Goal: Task Accomplishment & Management: Manage account settings

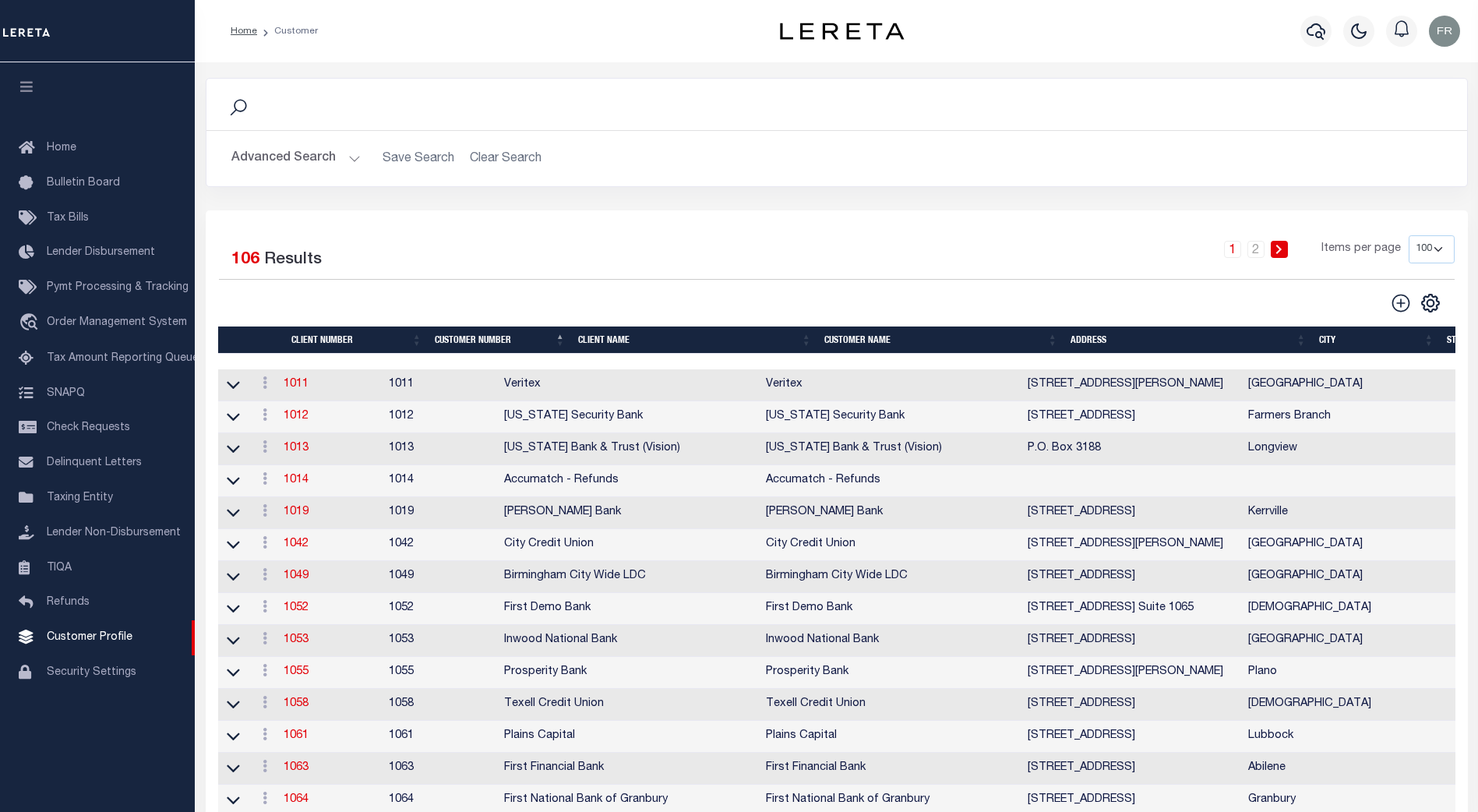
click at [349, 152] on button "Advanced Search" at bounding box center [295, 158] width 129 height 30
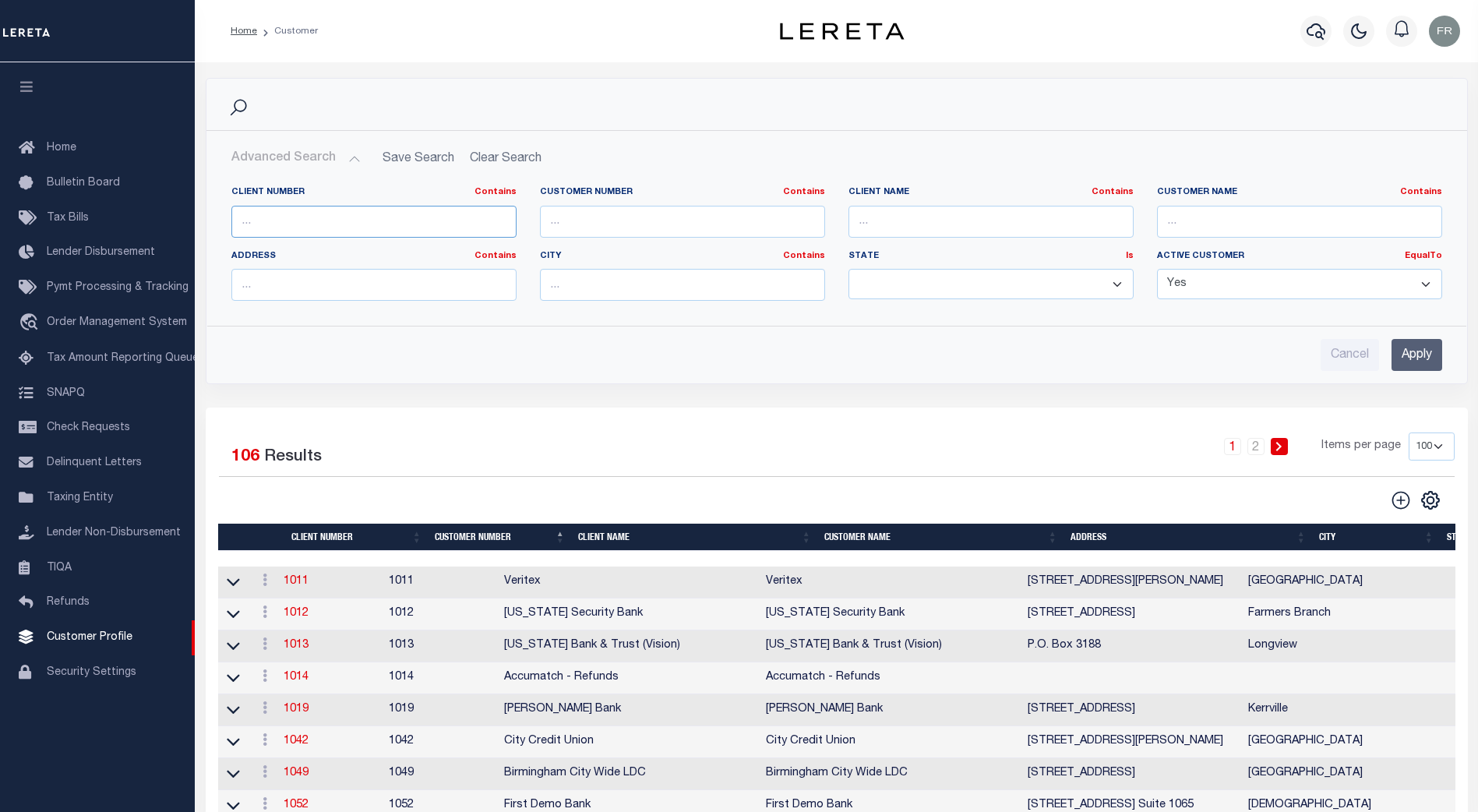
click at [331, 230] on input "text" at bounding box center [374, 221] width 286 height 32
click at [584, 491] on div at bounding box center [528, 500] width 618 height 21
click at [335, 536] on th "Client Number" at bounding box center [358, 537] width 144 height 27
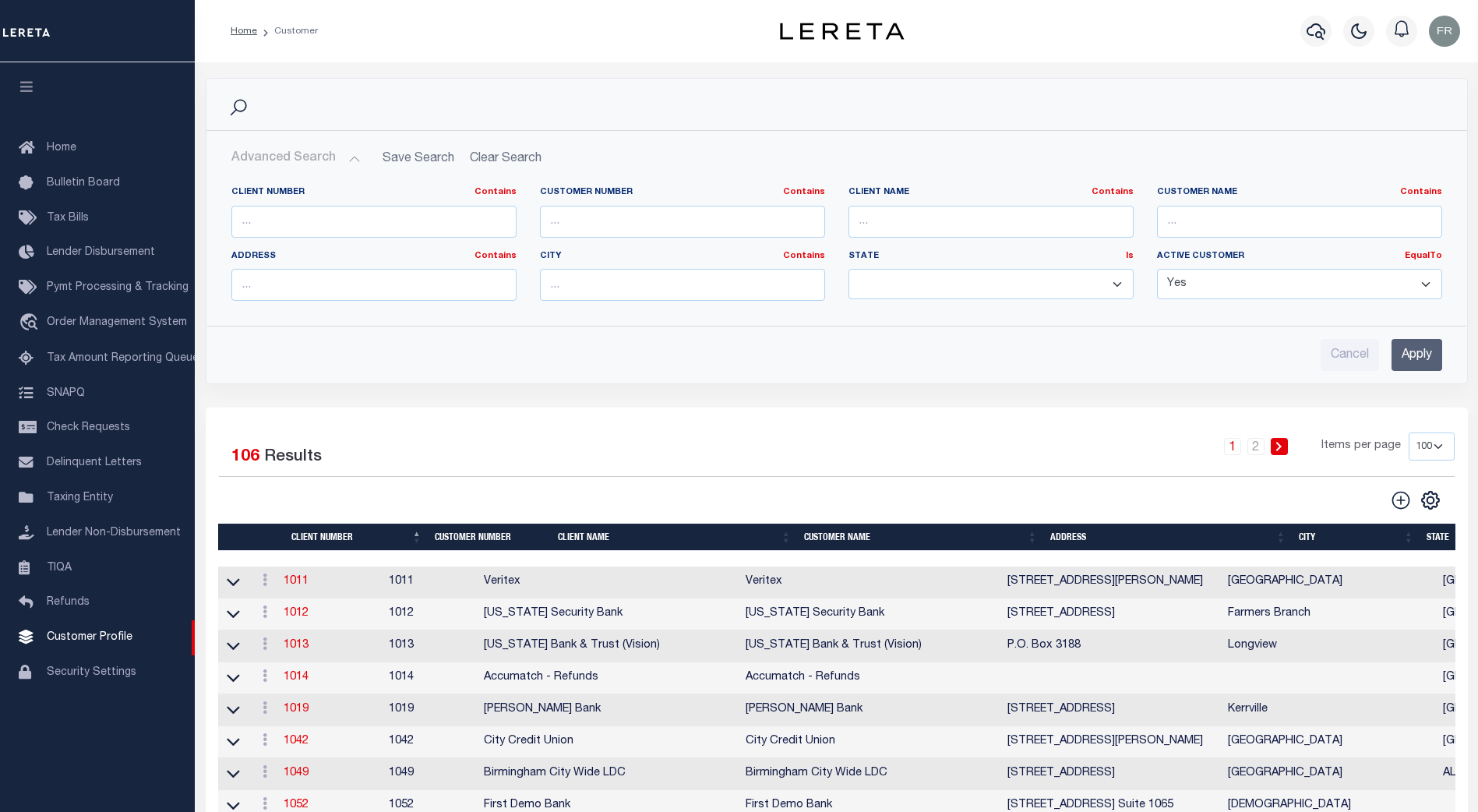
click at [335, 536] on th "Client Number" at bounding box center [358, 537] width 144 height 27
drag, startPoint x: 451, startPoint y: 529, endPoint x: 467, endPoint y: 532, distance: 16.3
click at [467, 532] on th "Customer Number" at bounding box center [490, 537] width 123 height 27
click at [490, 544] on th "Customer Number" at bounding box center [490, 537] width 123 height 27
click at [1439, 451] on select "100 200 400" at bounding box center [1431, 446] width 46 height 28
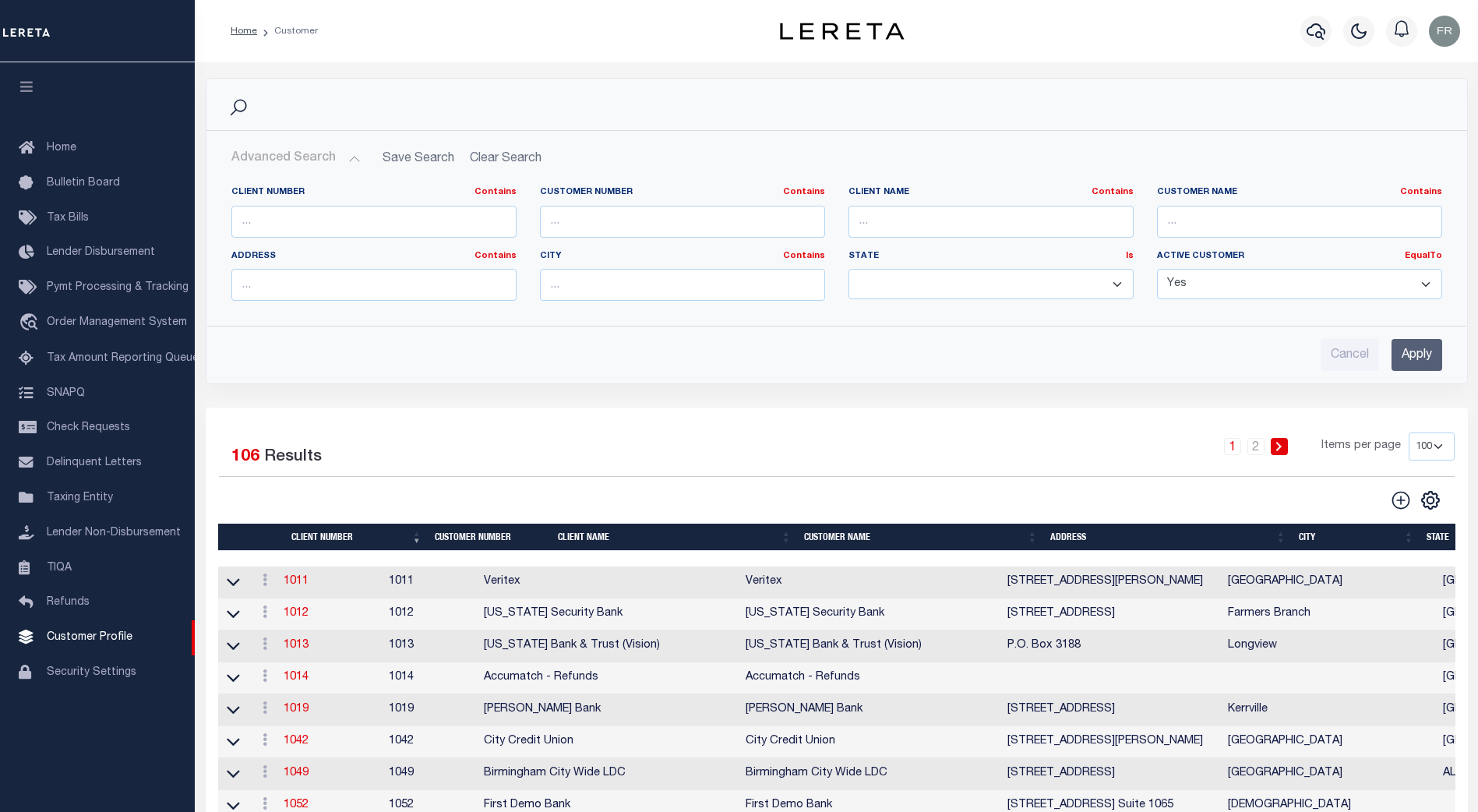
select select "200"
click at [1409, 432] on select "100 200 400" at bounding box center [1431, 446] width 46 height 28
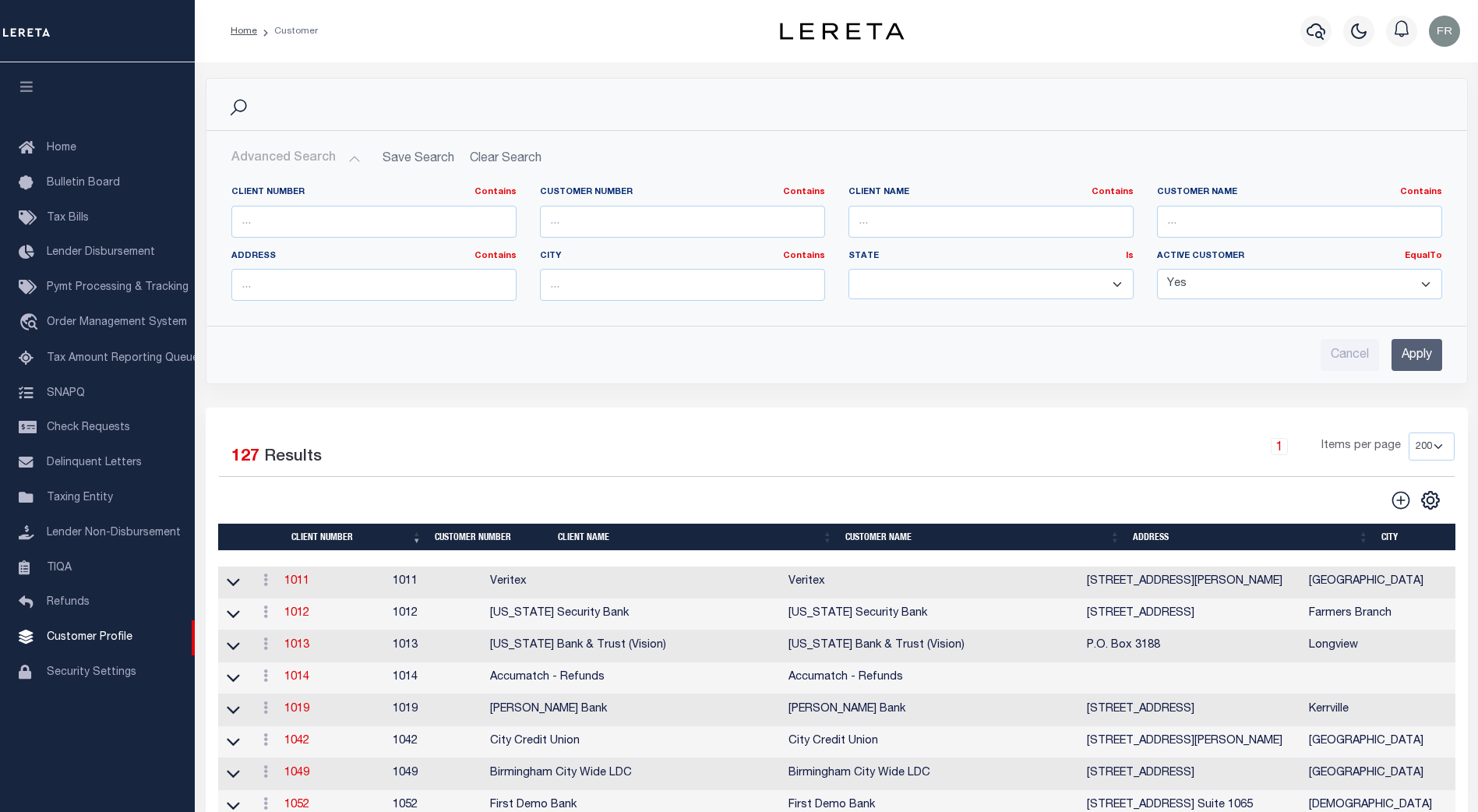
click at [492, 539] on th "Customer Number" at bounding box center [490, 537] width 123 height 27
click at [360, 541] on th "Client Number" at bounding box center [358, 537] width 144 height 27
click at [364, 541] on th "Client Number" at bounding box center [358, 537] width 144 height 27
click at [790, 531] on th "Client Name" at bounding box center [696, 537] width 288 height 27
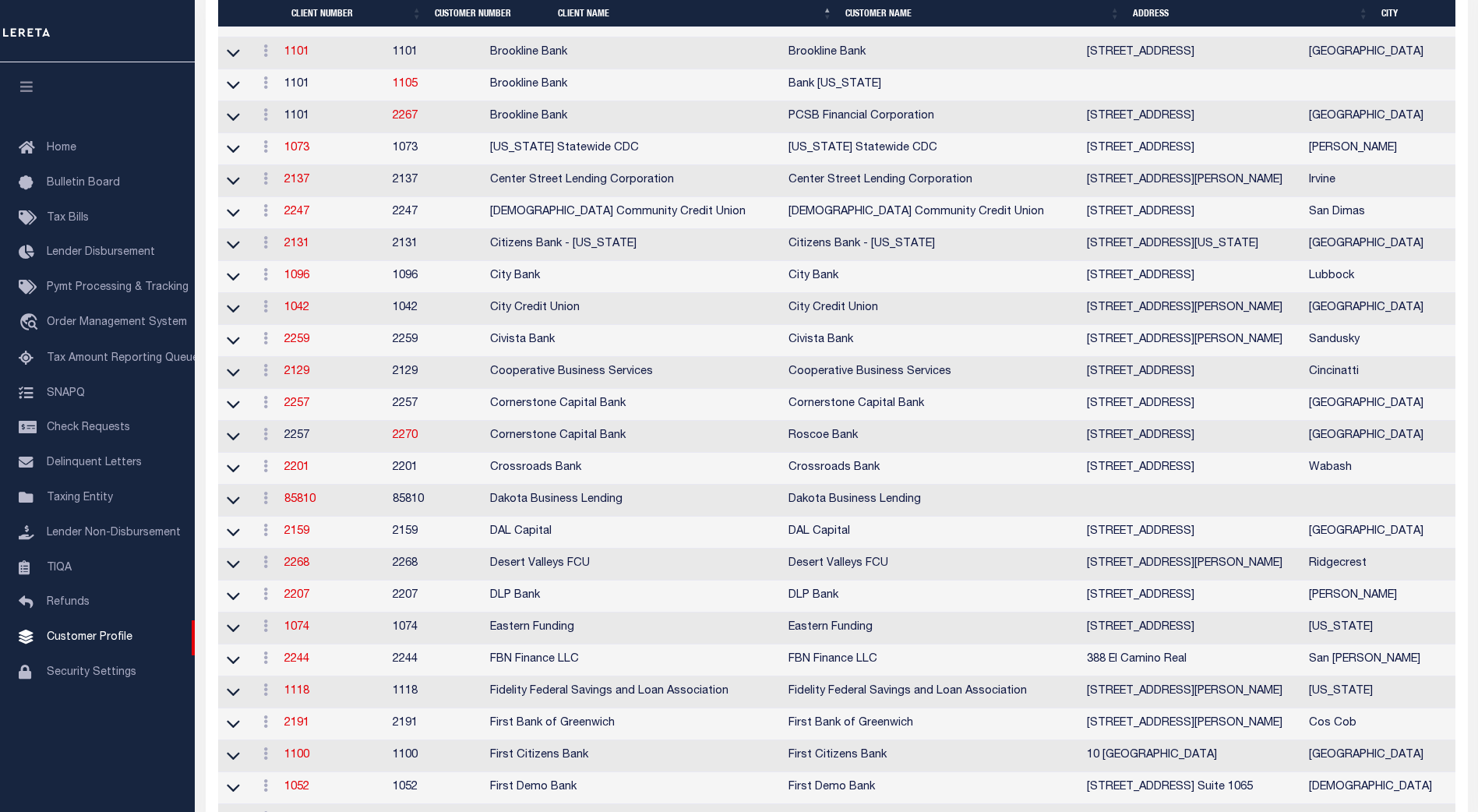
scroll to position [1090, 0]
click at [307, 503] on link "85810" at bounding box center [300, 497] width 31 height 11
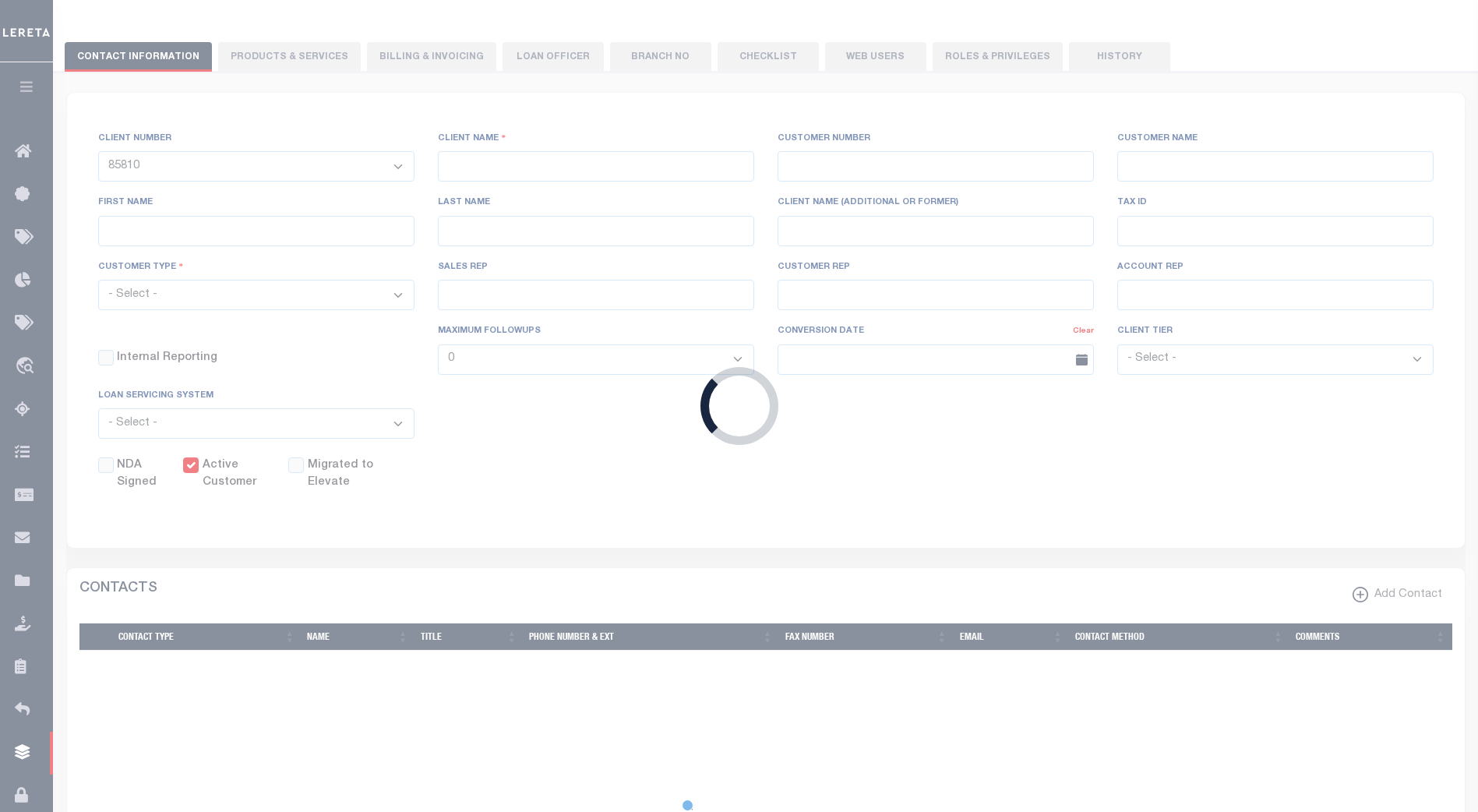
select select
type input "Dakota Business Lending"
type input "85810"
type input "Dakota Business Lending"
type input "[PERSON_NAME]"
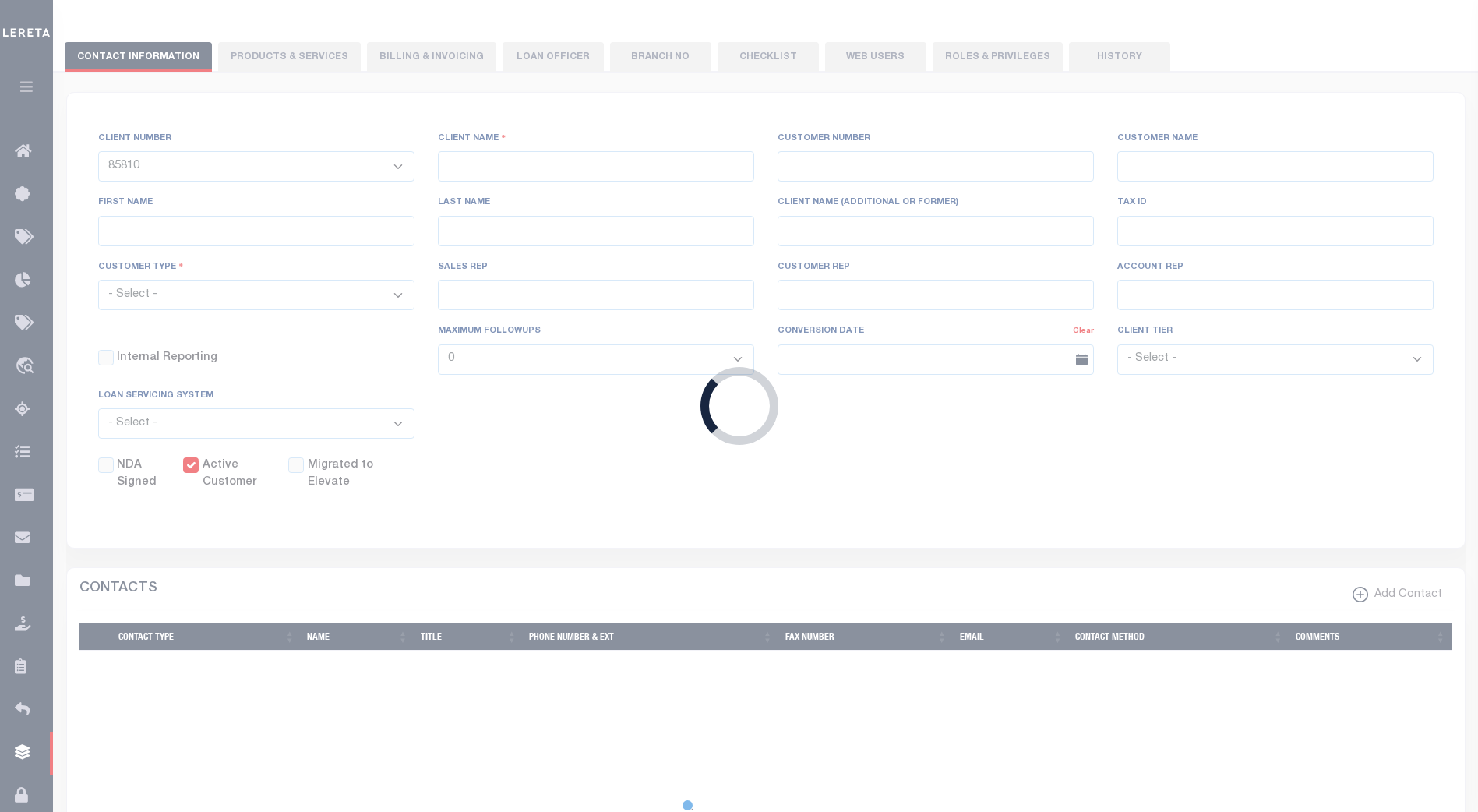
type input "[PERSON_NAME]"
select select "Commercial"
type input "[PERSON_NAME]"
type input "Customer Service"
type input "[DATE]"
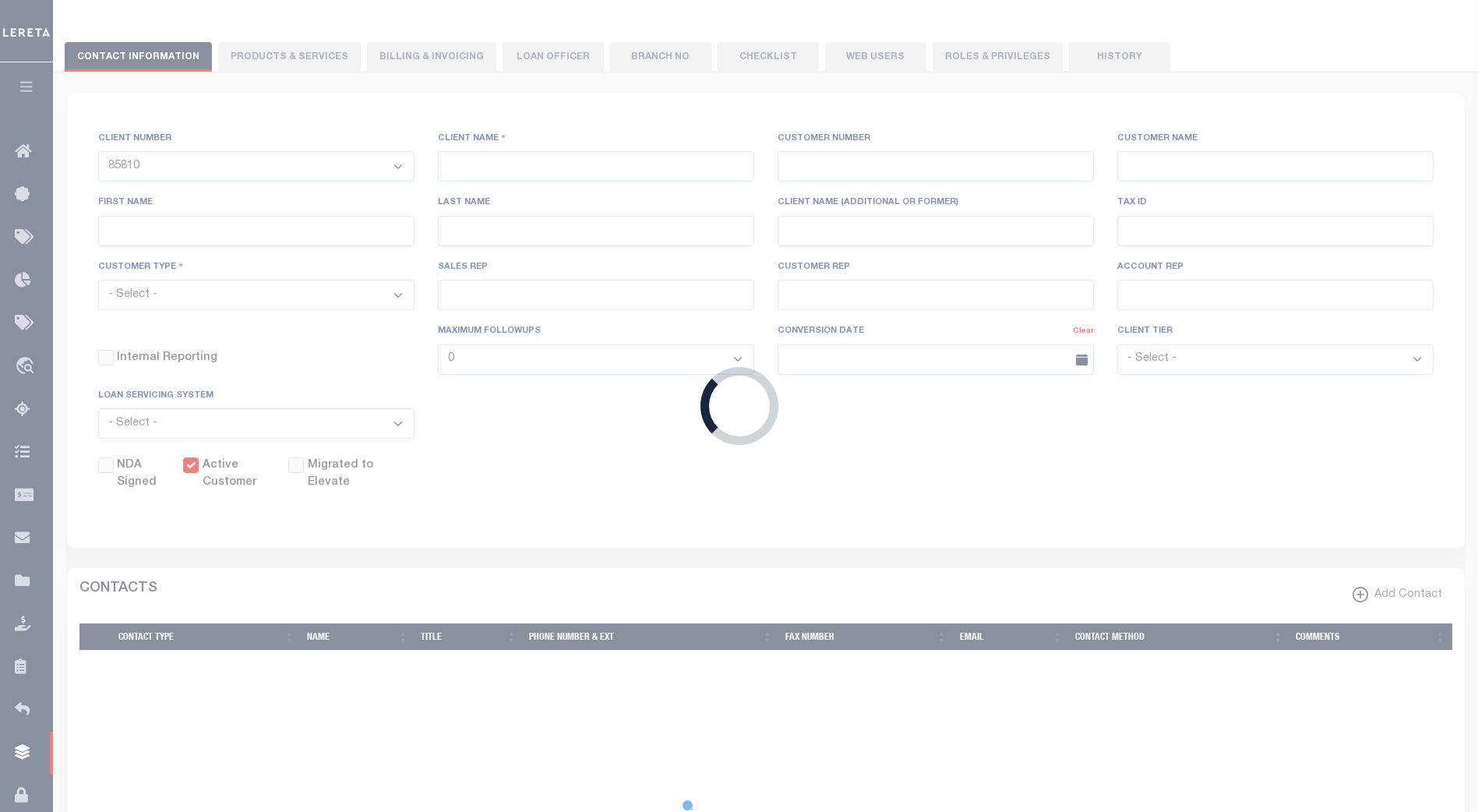
select select "Tier 3"
checkbox input "true"
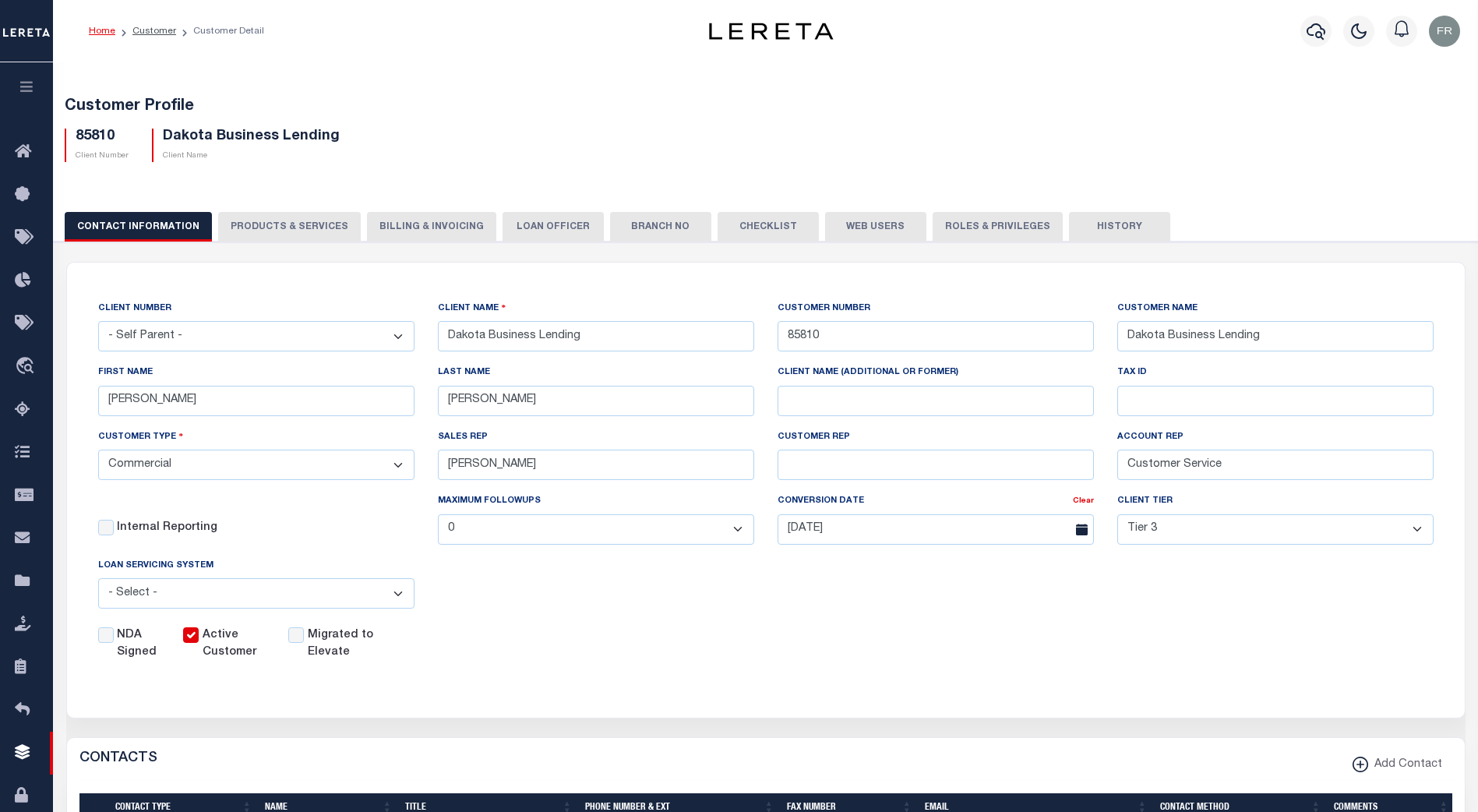
click at [852, 228] on button "Web Users" at bounding box center [876, 226] width 101 height 29
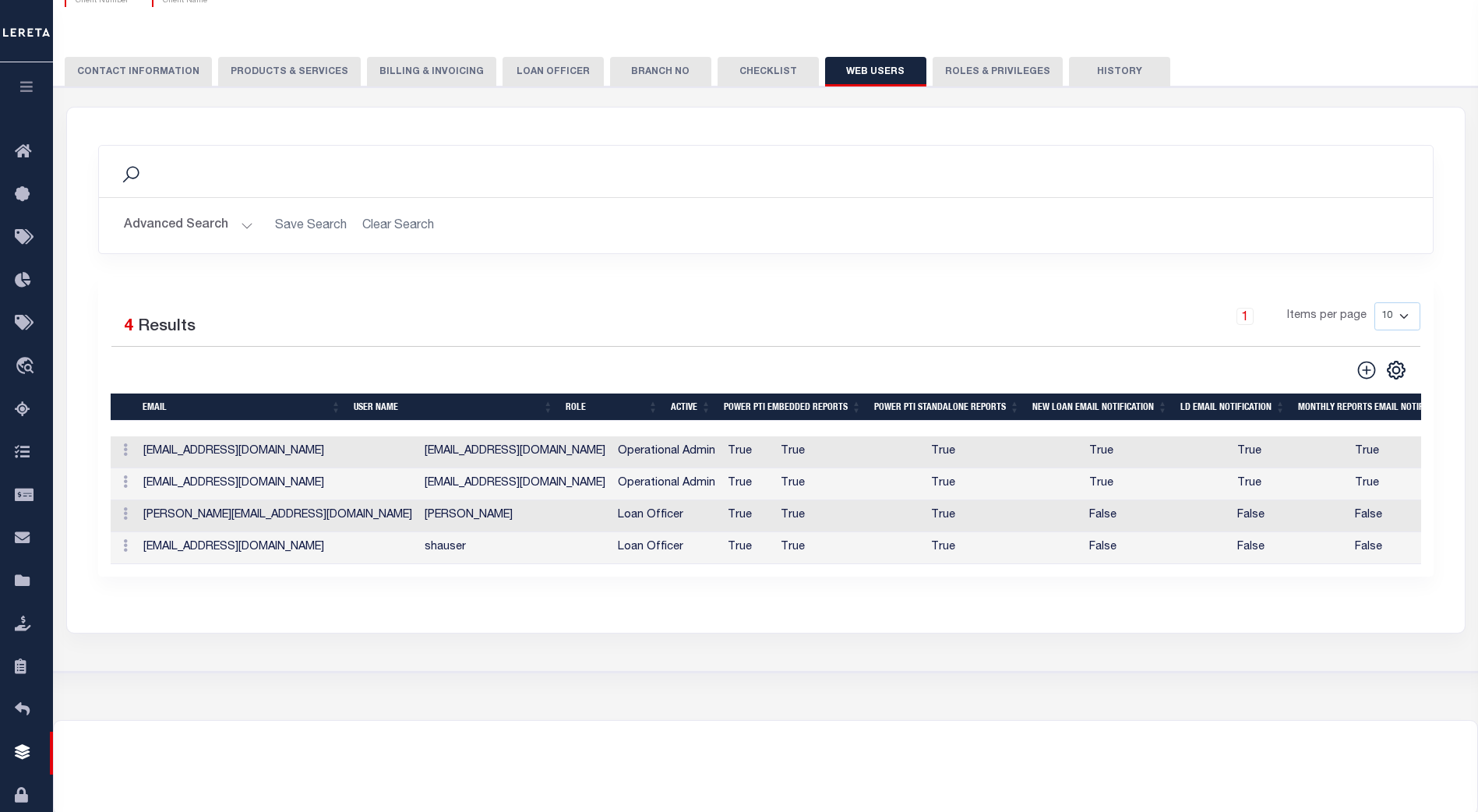
scroll to position [155, 0]
click at [124, 453] on icon at bounding box center [125, 449] width 5 height 13
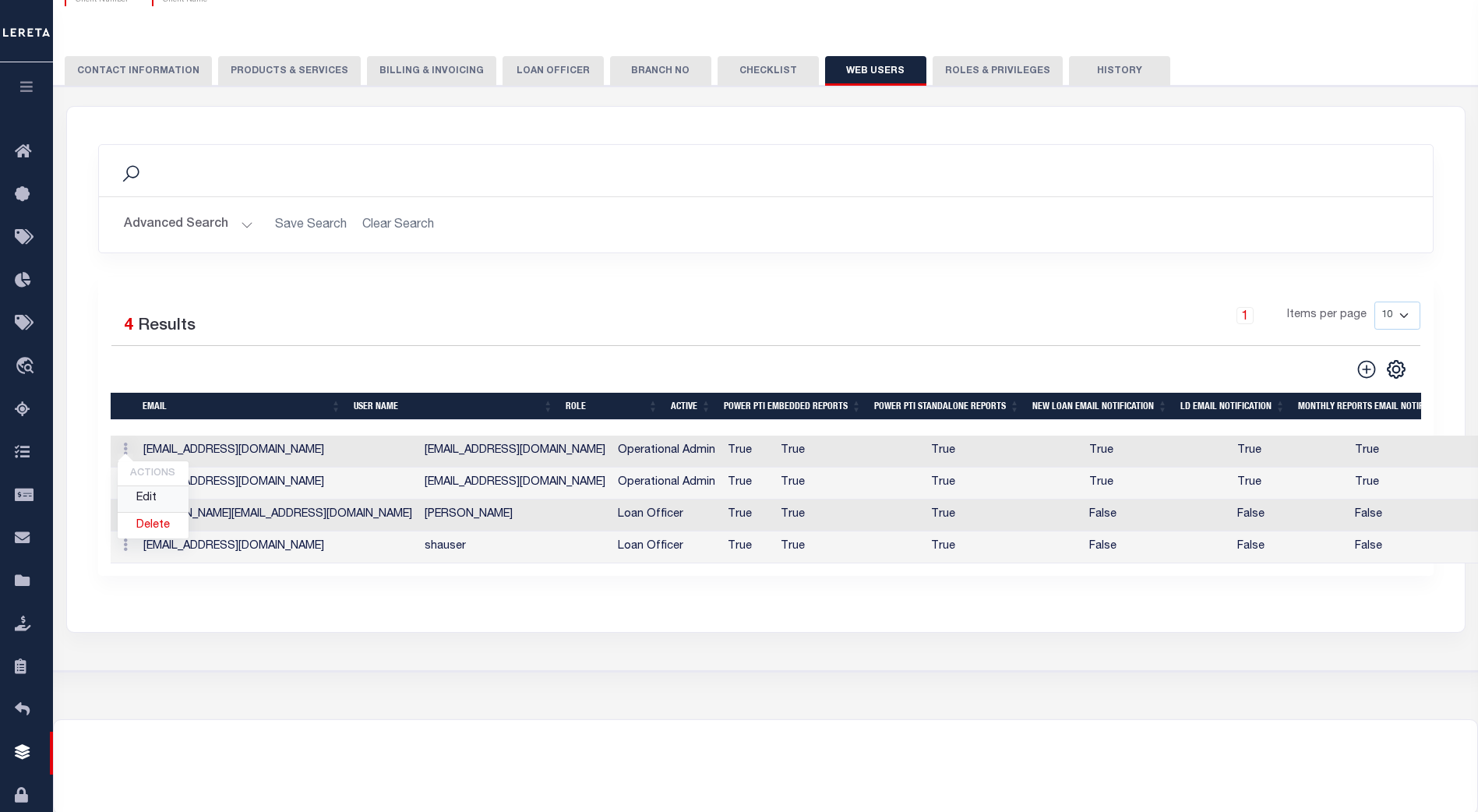
click at [154, 505] on link "Edit" at bounding box center [153, 498] width 71 height 25
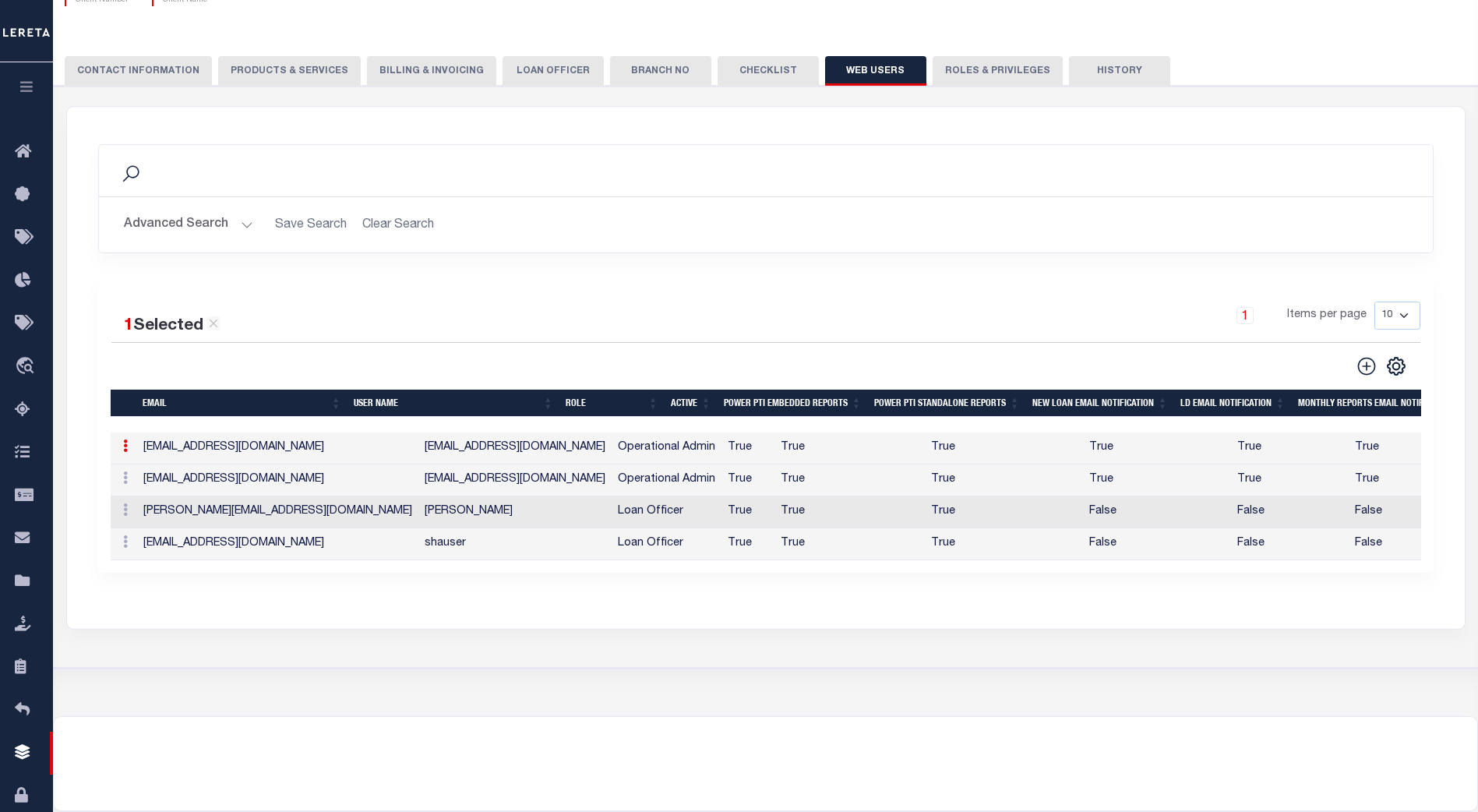
type input "[EMAIL_ADDRESS][DOMAIN_NAME]"
checkbox input "true"
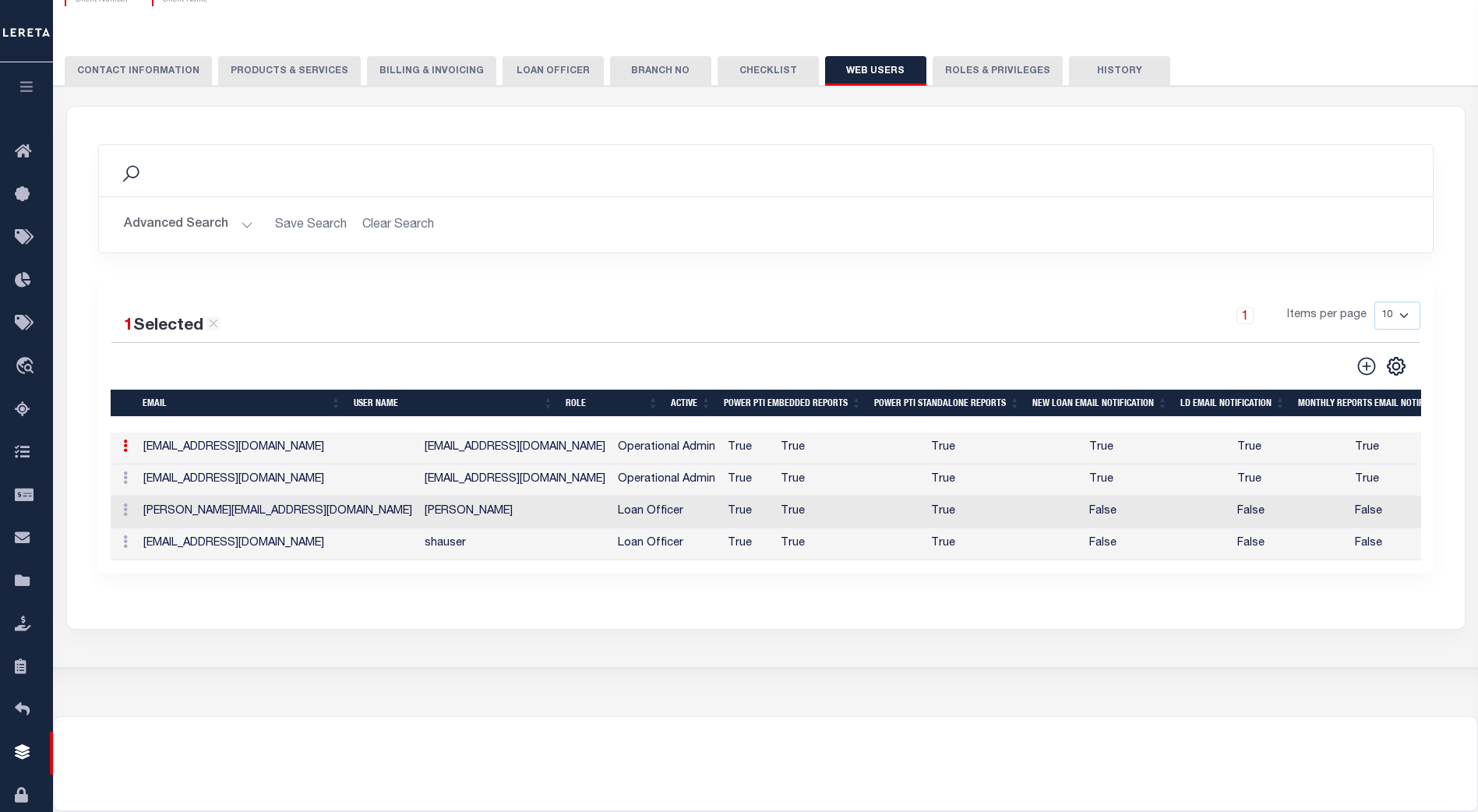
checkbox input "true"
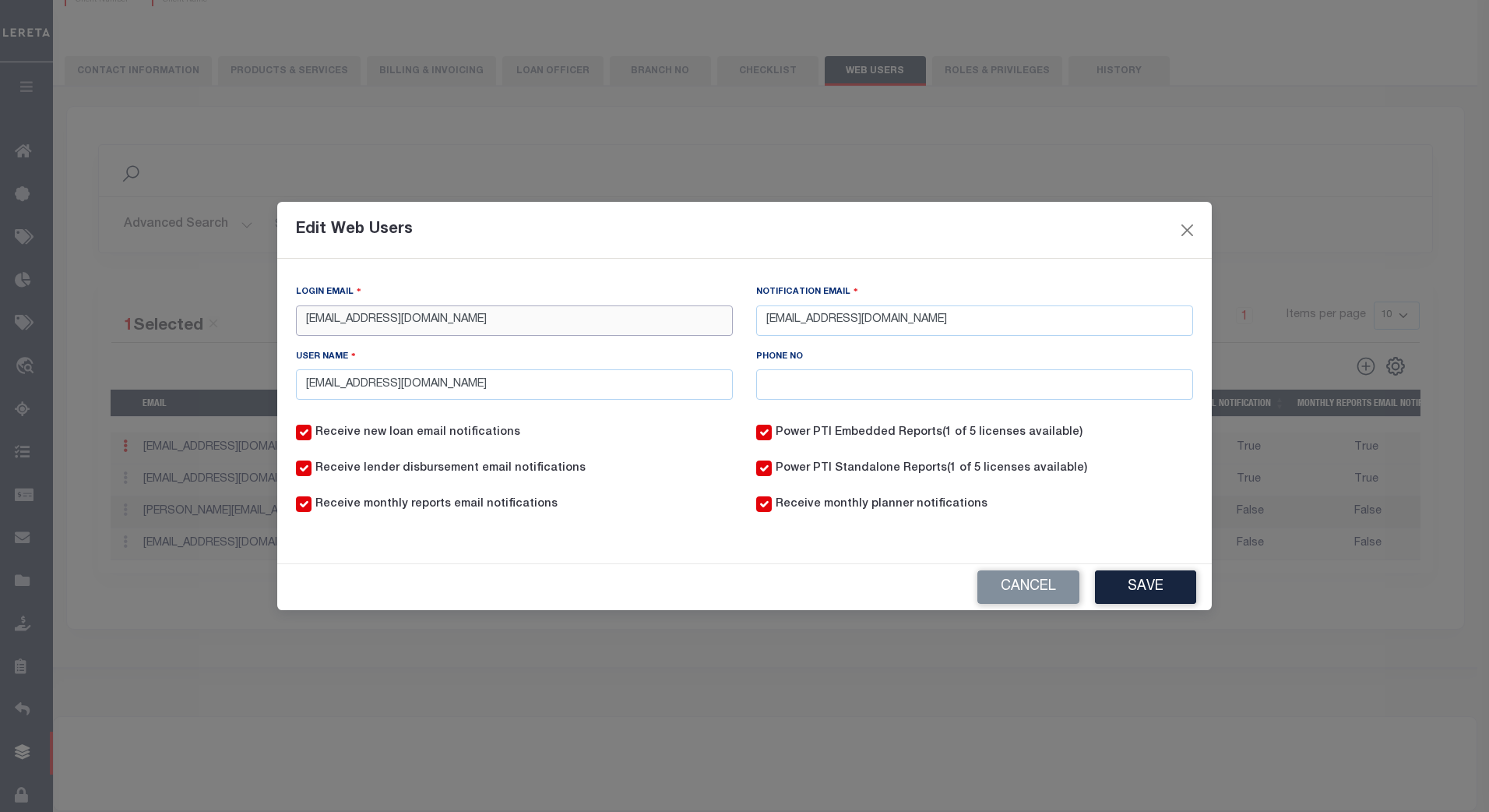
click at [600, 321] on input "[EMAIL_ADDRESS][DOMAIN_NAME]" at bounding box center [515, 320] width 437 height 30
click at [309, 320] on input "[EMAIL_ADDRESS][DOMAIN_NAME]" at bounding box center [515, 320] width 437 height 30
click at [308, 322] on input "[EMAIL_ADDRESS][DOMAIN_NAME]" at bounding box center [515, 320] width 437 height 30
click at [526, 320] on input "[EMAIL_ADDRESS][DOMAIN_NAME]" at bounding box center [515, 320] width 437 height 30
drag, startPoint x: 545, startPoint y: 318, endPoint x: 210, endPoint y: 314, distance: 335.0
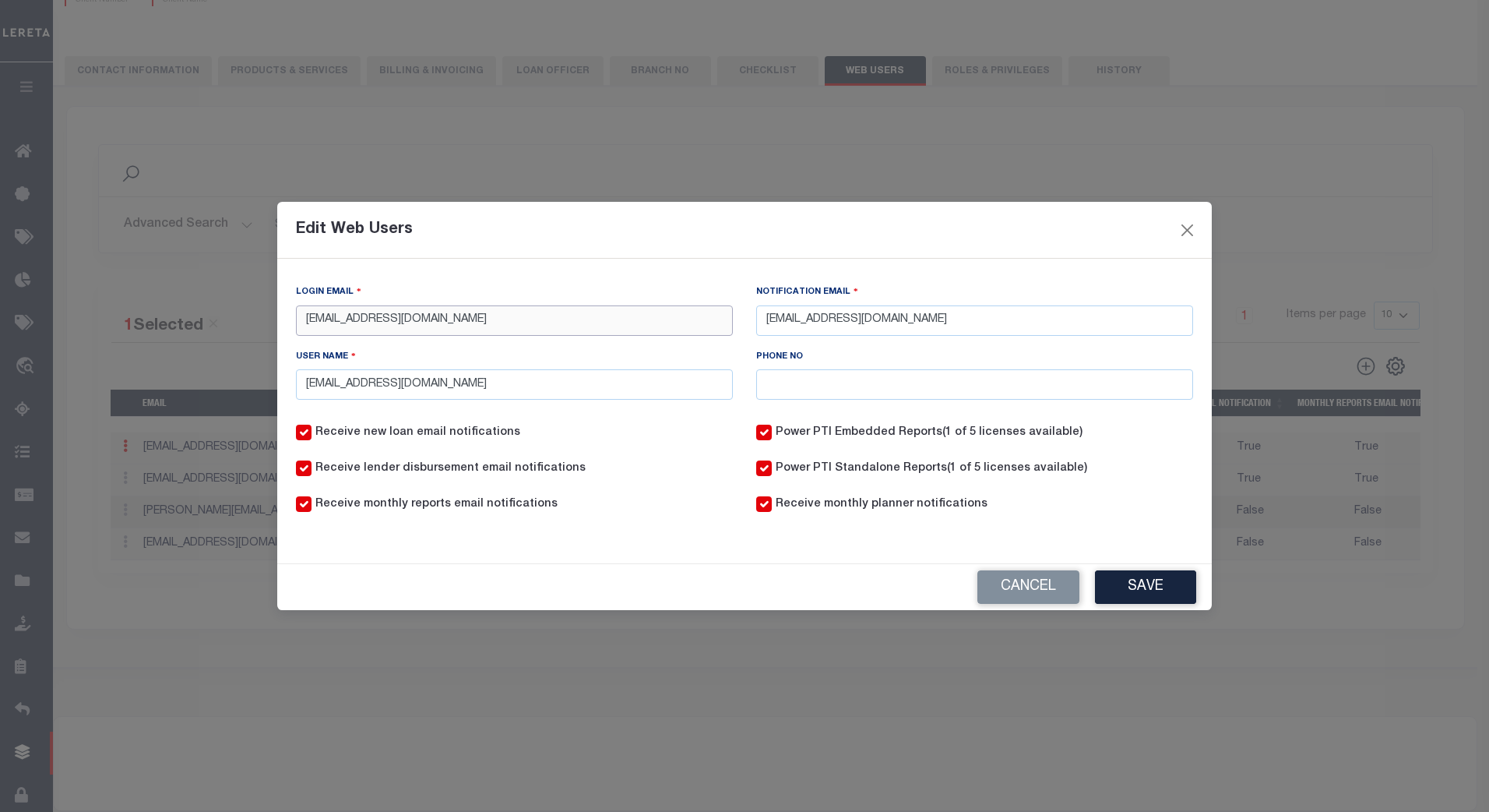
click at [210, 314] on div "Edit Web Users Login Email [EMAIL_ADDRESS][DOMAIN_NAME] Notification Email [EMA…" at bounding box center [744, 406] width 1489 height 812
click at [305, 321] on input "[EMAIL_ADDRESS][DOMAIN_NAME]" at bounding box center [515, 320] width 437 height 30
click at [1166, 594] on button "Save" at bounding box center [1146, 587] width 101 height 33
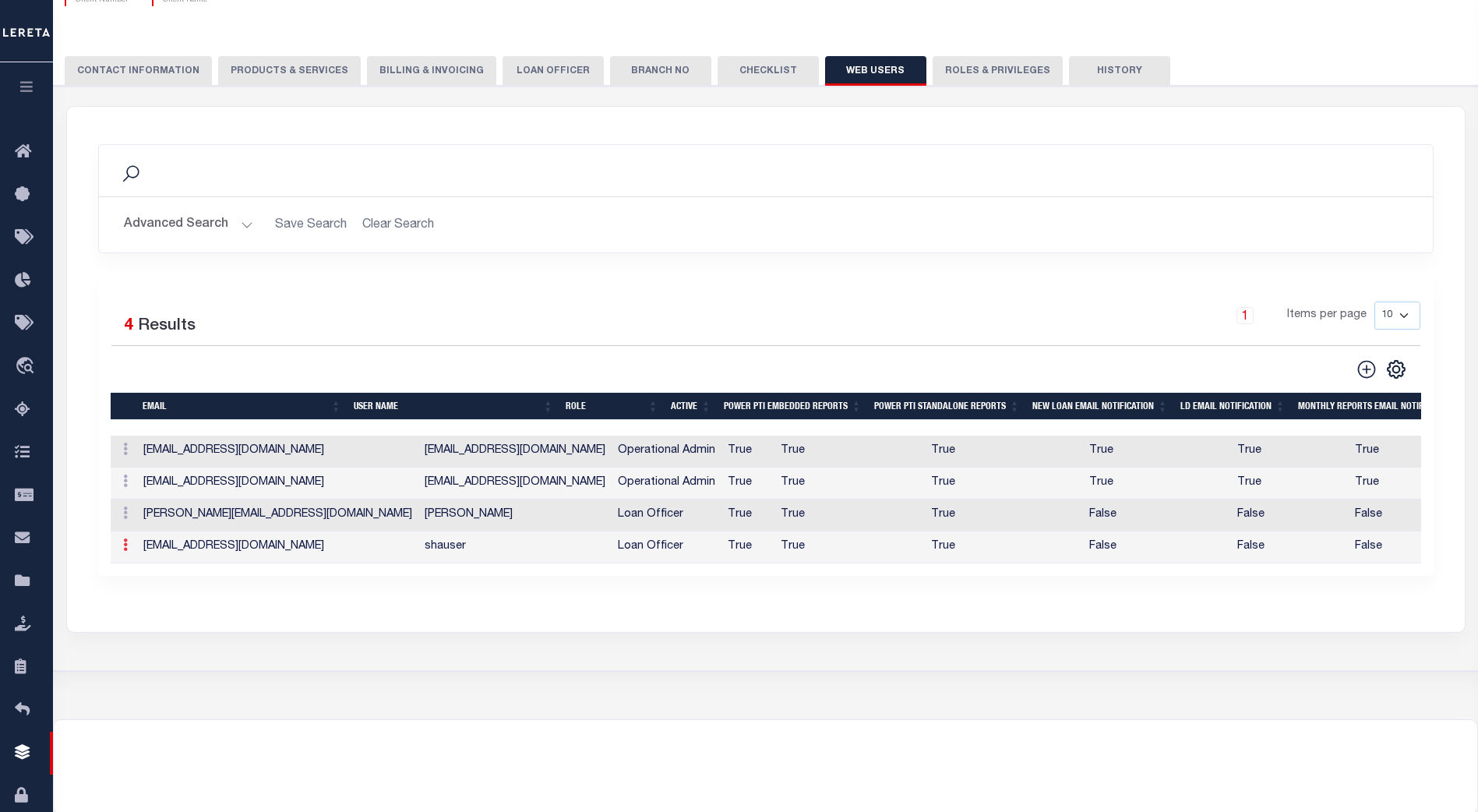
click at [128, 552] on link at bounding box center [125, 547] width 17 height 13
click at [163, 497] on link "Edit" at bounding box center [153, 497] width 71 height 25
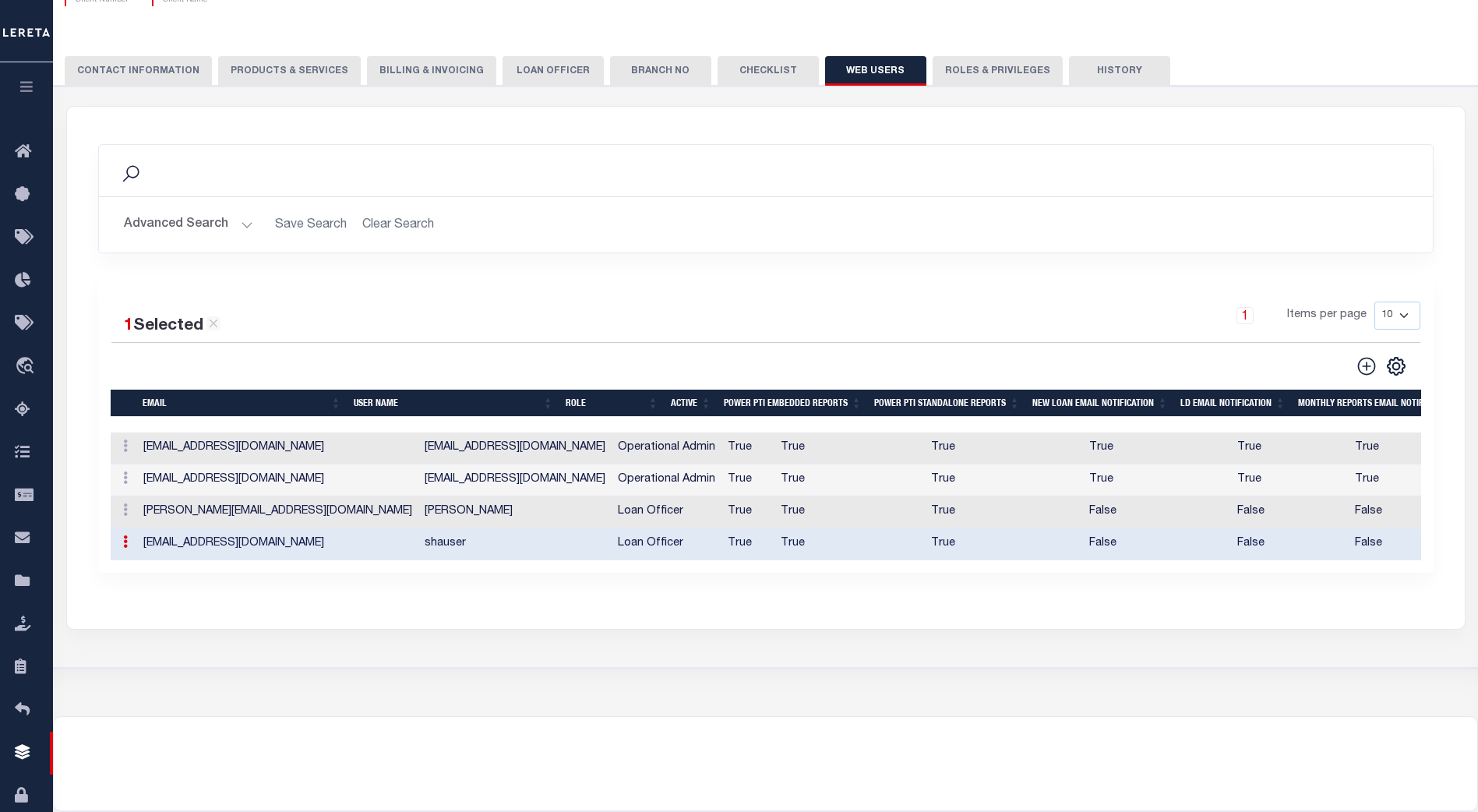
type input "[EMAIL_ADDRESS][DOMAIN_NAME]"
type input "shauser"
checkbox input "false"
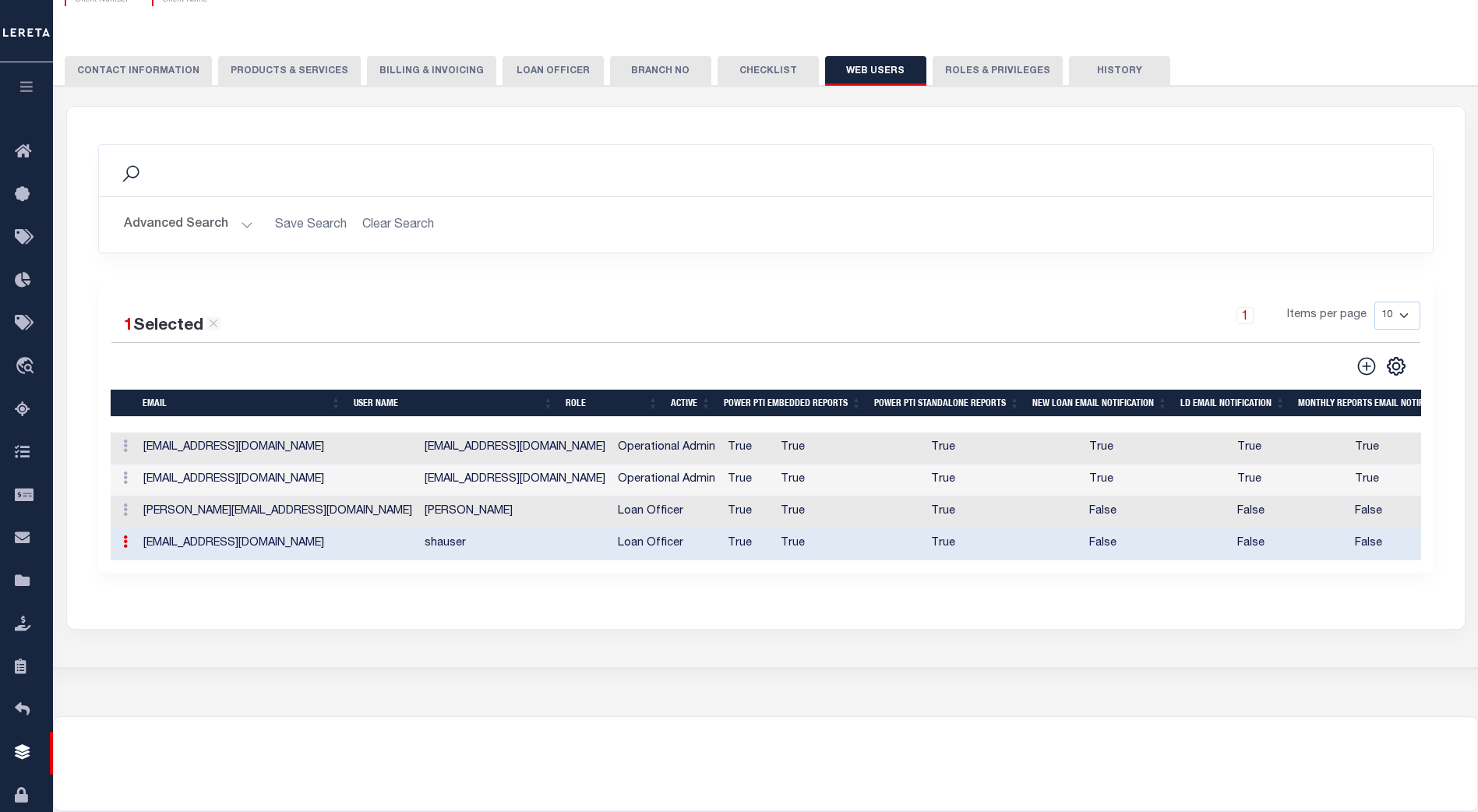
checkbox input "false"
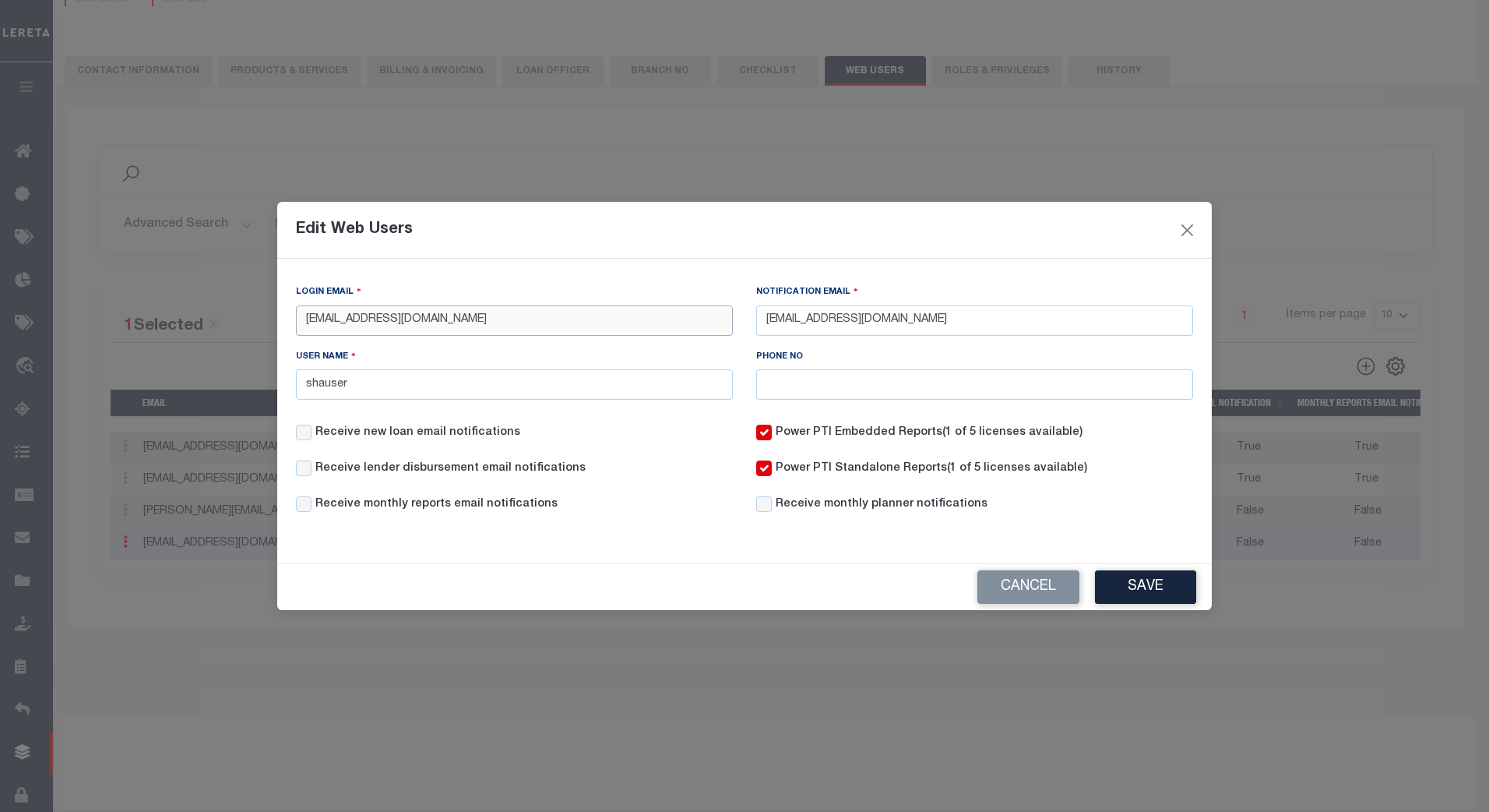
drag, startPoint x: 306, startPoint y: 319, endPoint x: 322, endPoint y: 332, distance: 20.6
click at [307, 319] on input "[EMAIL_ADDRESS][DOMAIN_NAME]" at bounding box center [515, 320] width 437 height 30
click at [505, 318] on input "[EMAIL_ADDRESS][DOMAIN_NAME]" at bounding box center [515, 320] width 437 height 30
drag, startPoint x: 522, startPoint y: 321, endPoint x: 237, endPoint y: 330, distance: 285.1
click at [237, 330] on div "Edit Web Users Login Email [EMAIL_ADDRESS][DOMAIN_NAME] Notification Email [EMA…" at bounding box center [744, 406] width 1489 height 812
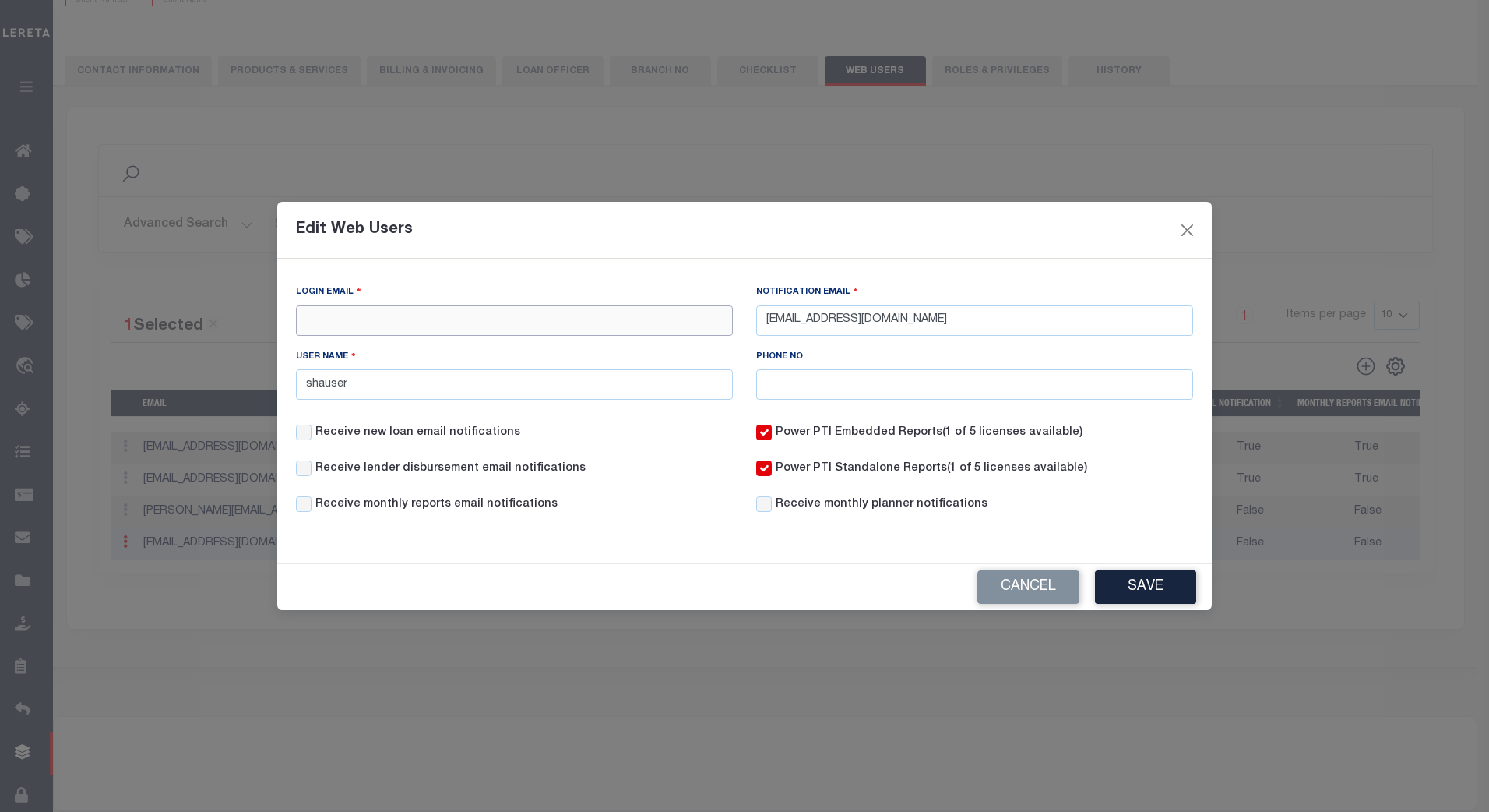
paste input "[EMAIL_ADDRESS][DOMAIN_NAME]"
type input "[EMAIL_ADDRESS][DOMAIN_NAME]"
drag, startPoint x: 1144, startPoint y: 583, endPoint x: 1157, endPoint y: 581, distance: 13.2
click at [1154, 581] on button "Save" at bounding box center [1146, 587] width 101 height 33
